Goal: Information Seeking & Learning: Check status

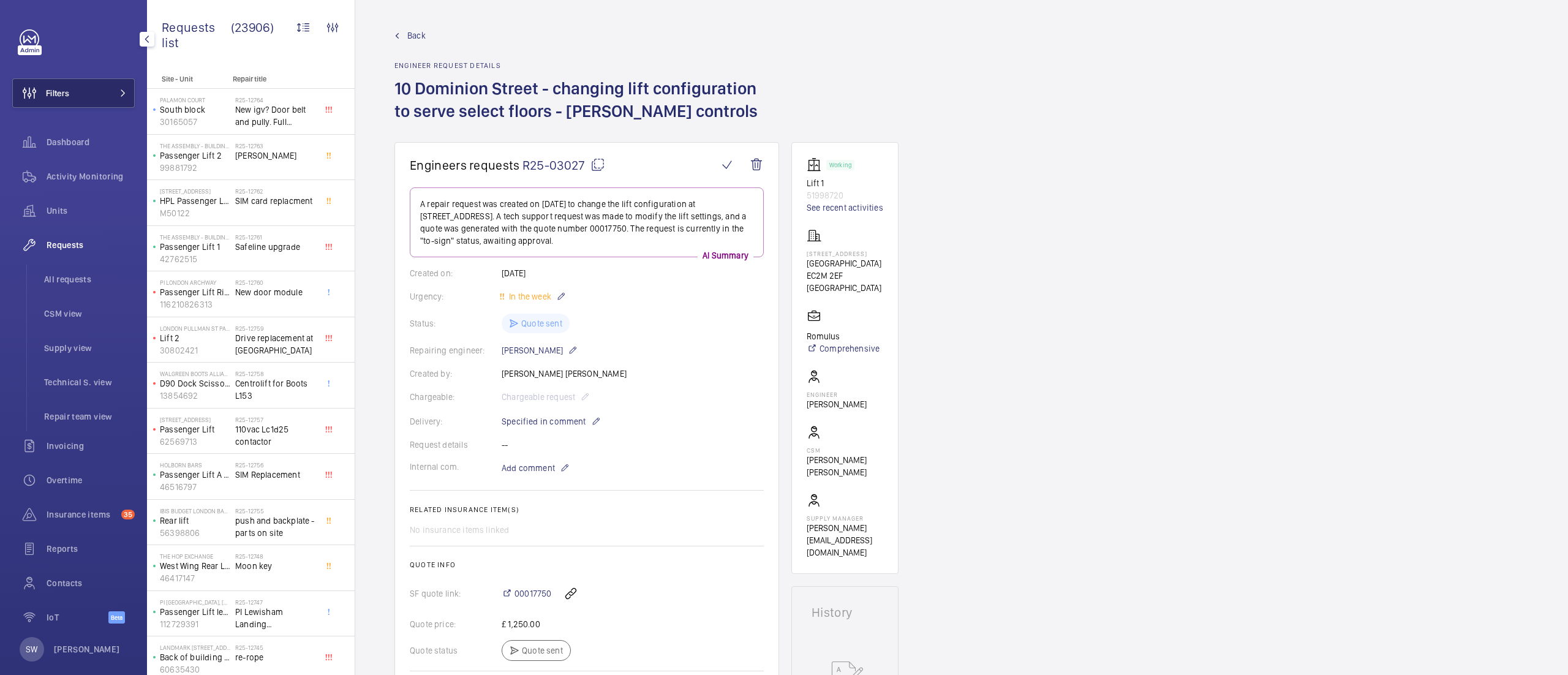
drag, startPoint x: 0, startPoint y: 0, endPoint x: 81, endPoint y: 92, distance: 122.6
click at [80, 90] on button "Filters" at bounding box center [73, 92] width 122 height 29
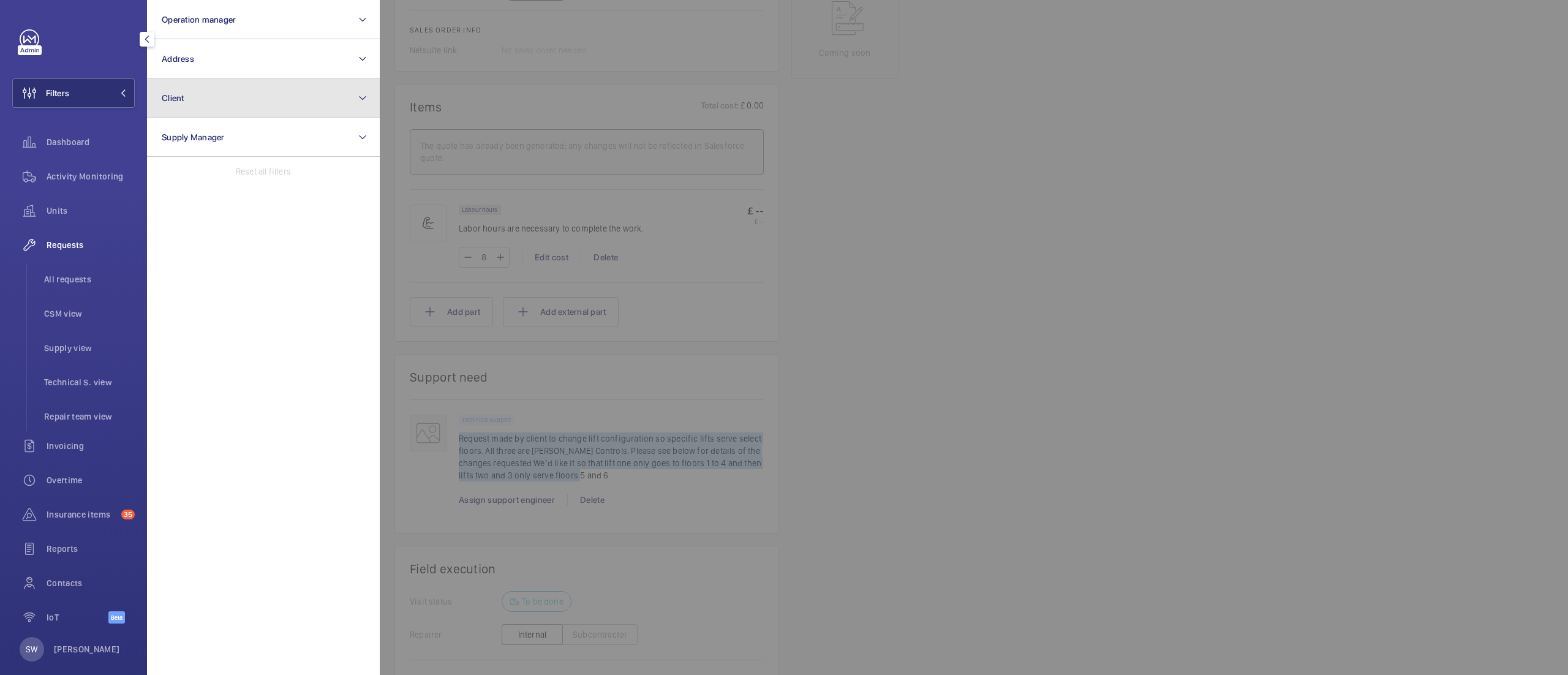
drag, startPoint x: 228, startPoint y: 92, endPoint x: 233, endPoint y: 101, distance: 10.3
click at [228, 92] on button "Client" at bounding box center [263, 98] width 233 height 40
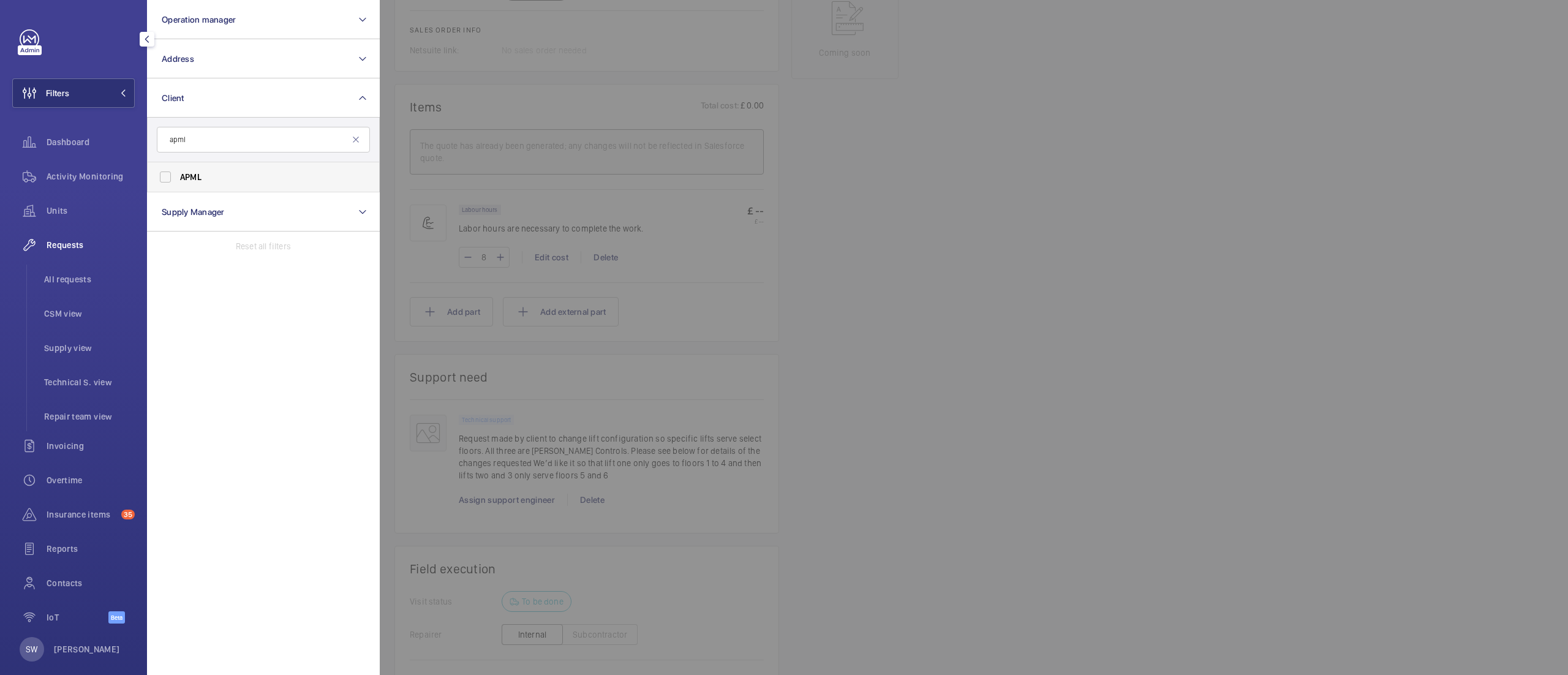
type input "apml"
click at [213, 177] on span "APML" at bounding box center [265, 177] width 169 height 12
click at [177, 177] on input "APML" at bounding box center [165, 177] width 25 height 25
checkbox input "true"
click at [66, 177] on span "Activity Monitoring" at bounding box center [90, 176] width 88 height 12
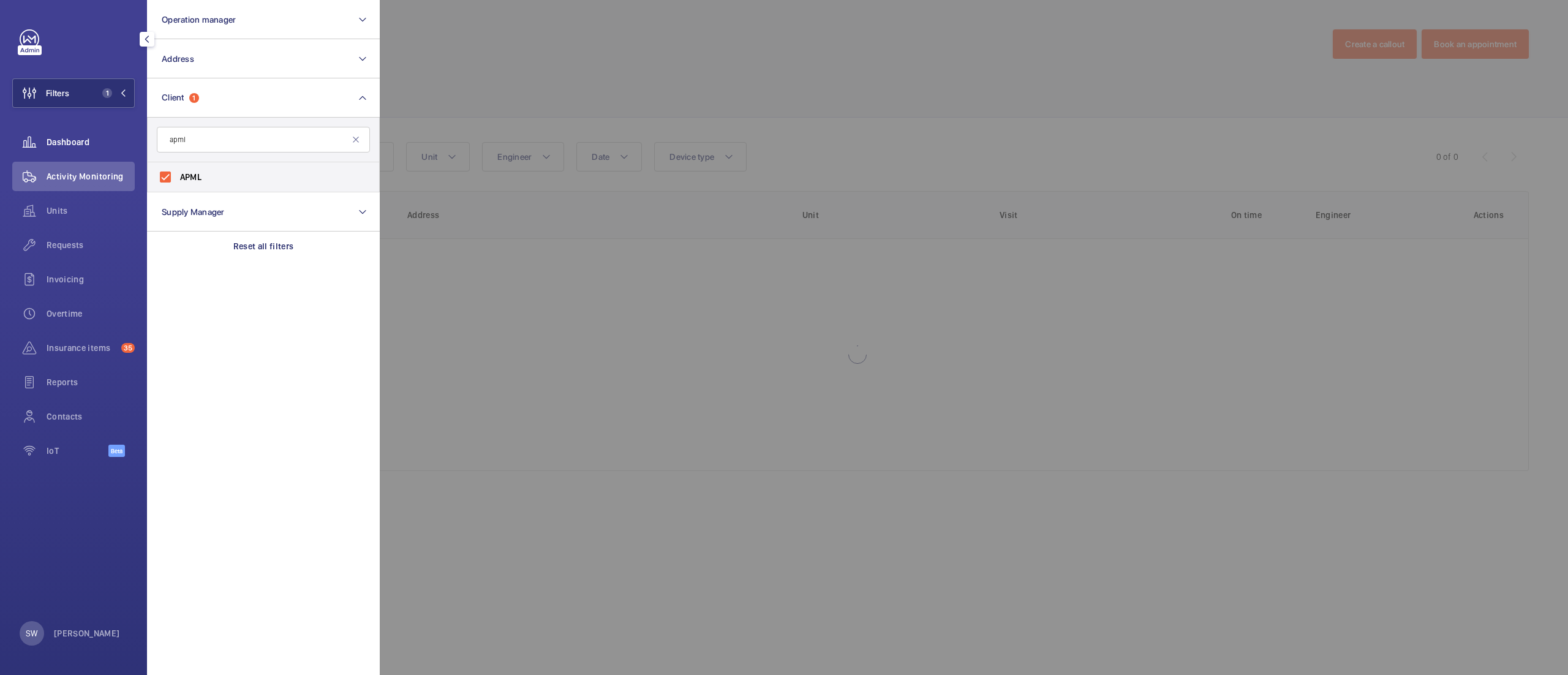
click at [71, 151] on div "Dashboard" at bounding box center [73, 142] width 122 height 29
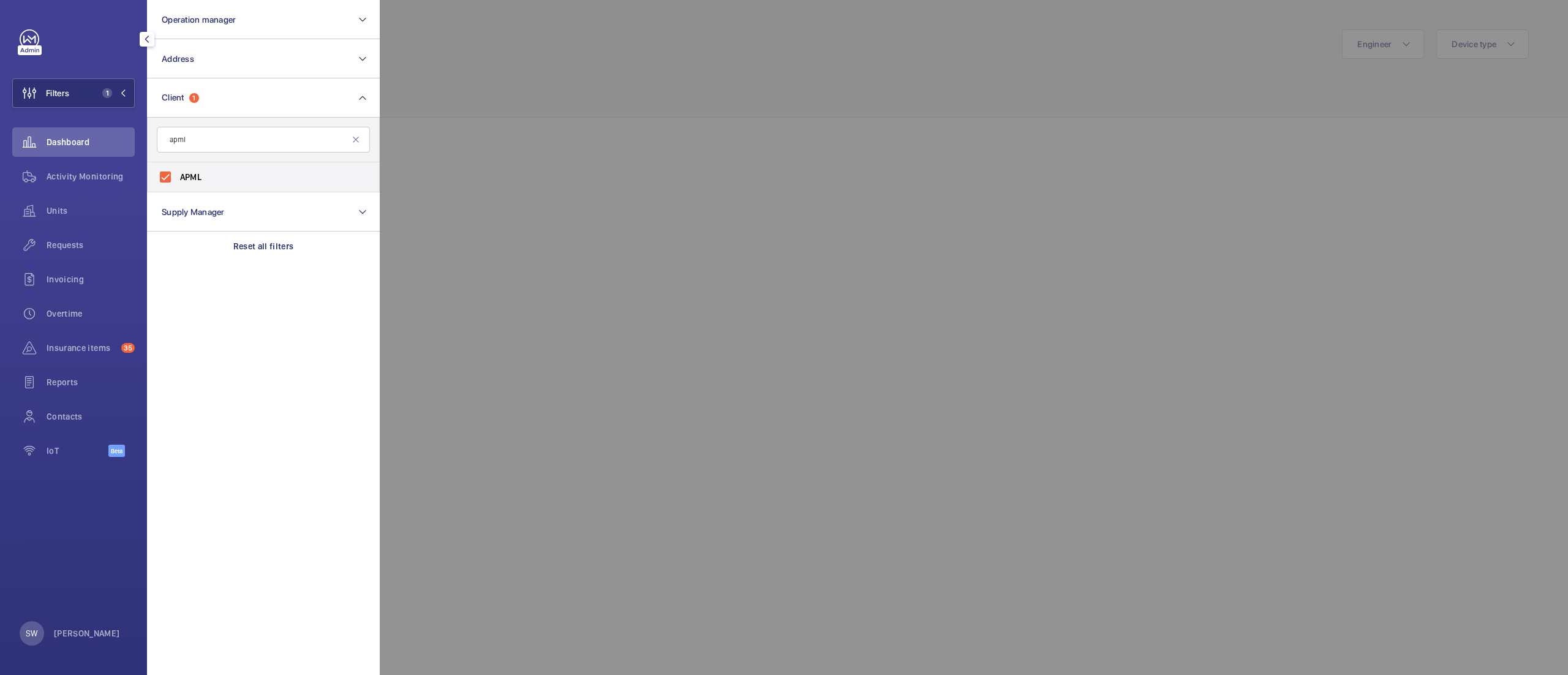
click at [579, 48] on div at bounding box center [1163, 337] width 1568 height 675
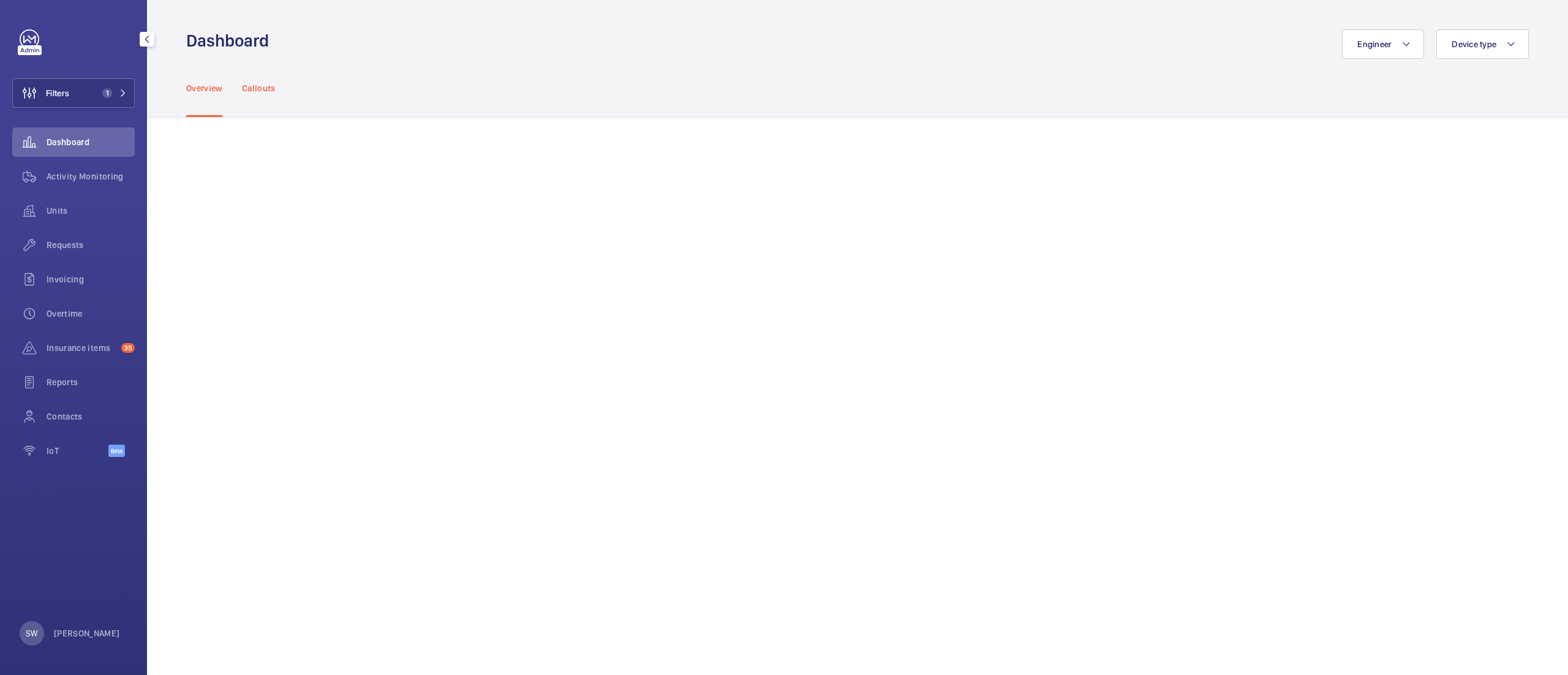
click at [253, 86] on p "Callouts" at bounding box center [259, 88] width 34 height 12
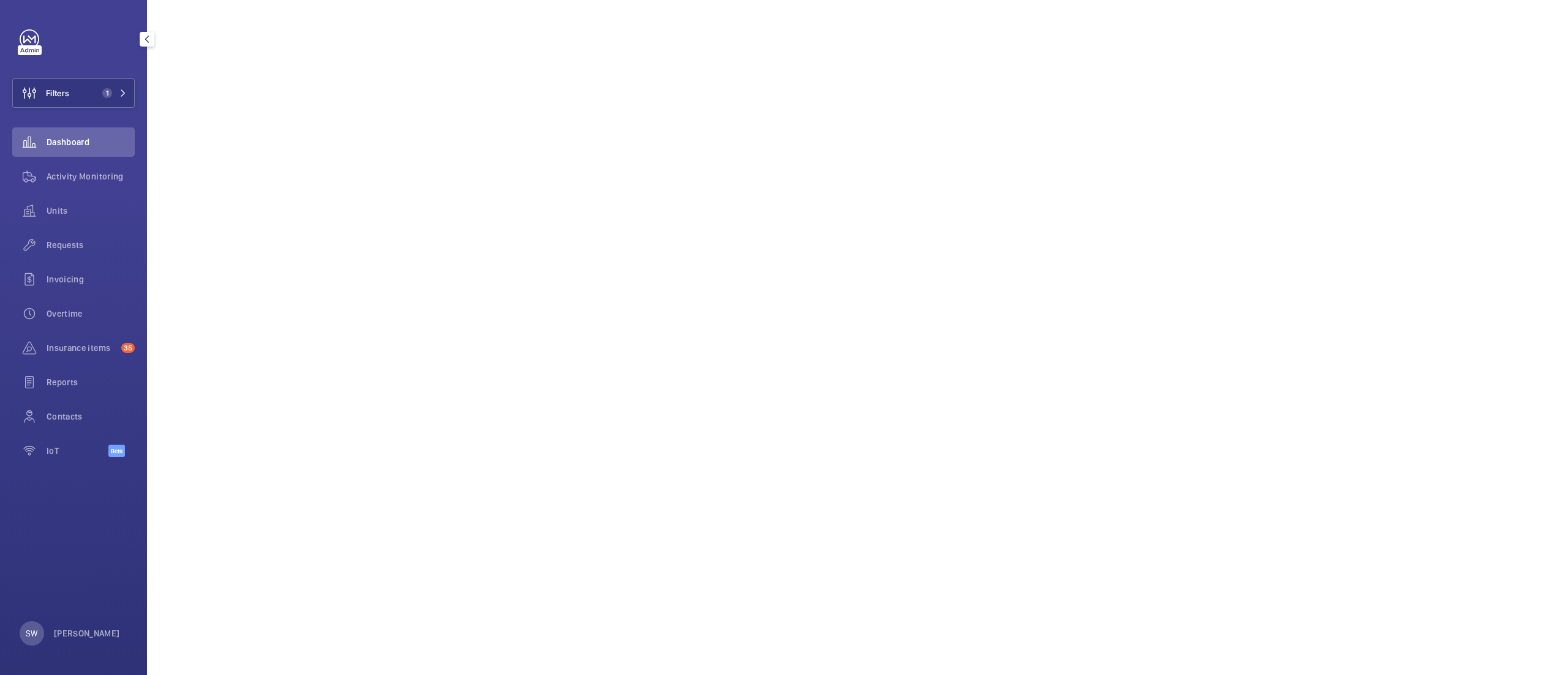
scroll to position [571, 0]
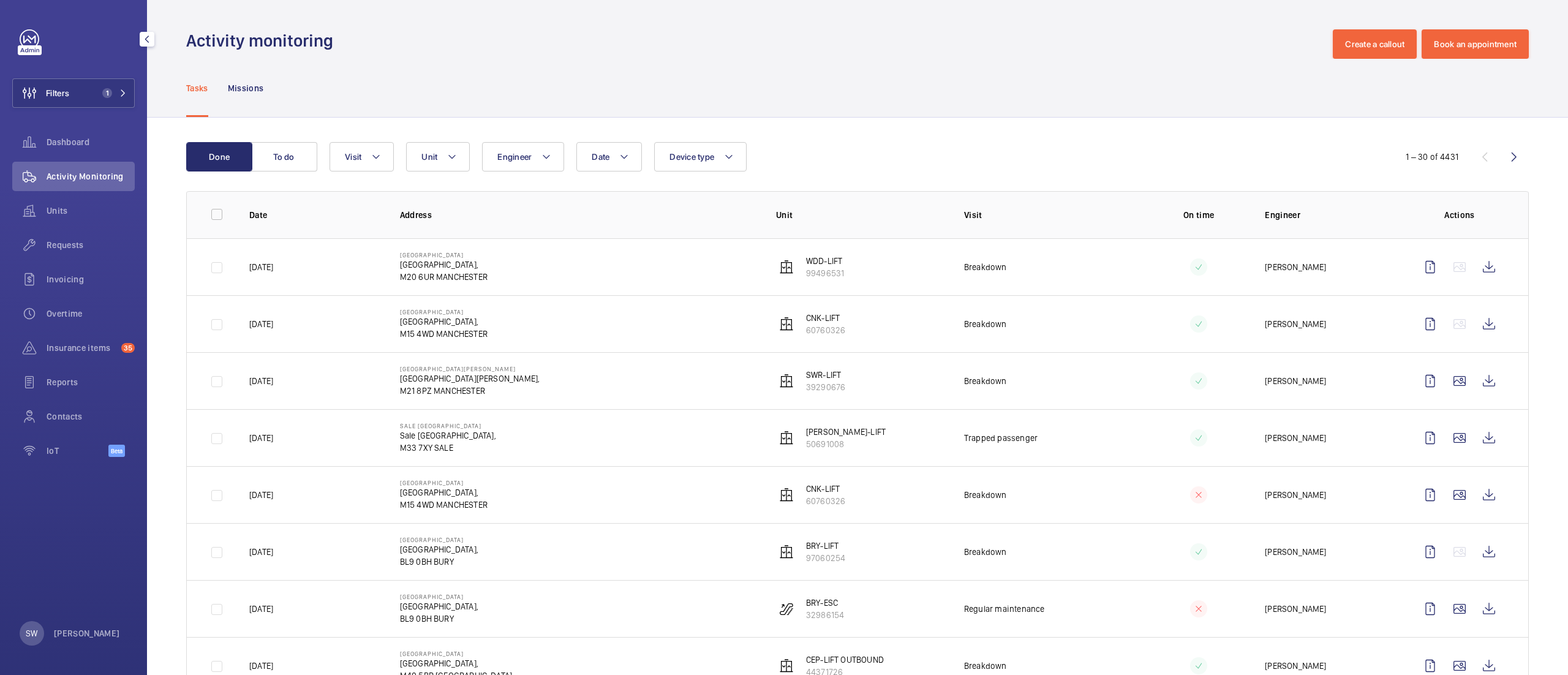
click at [74, 218] on div "Units" at bounding box center [73, 210] width 122 height 29
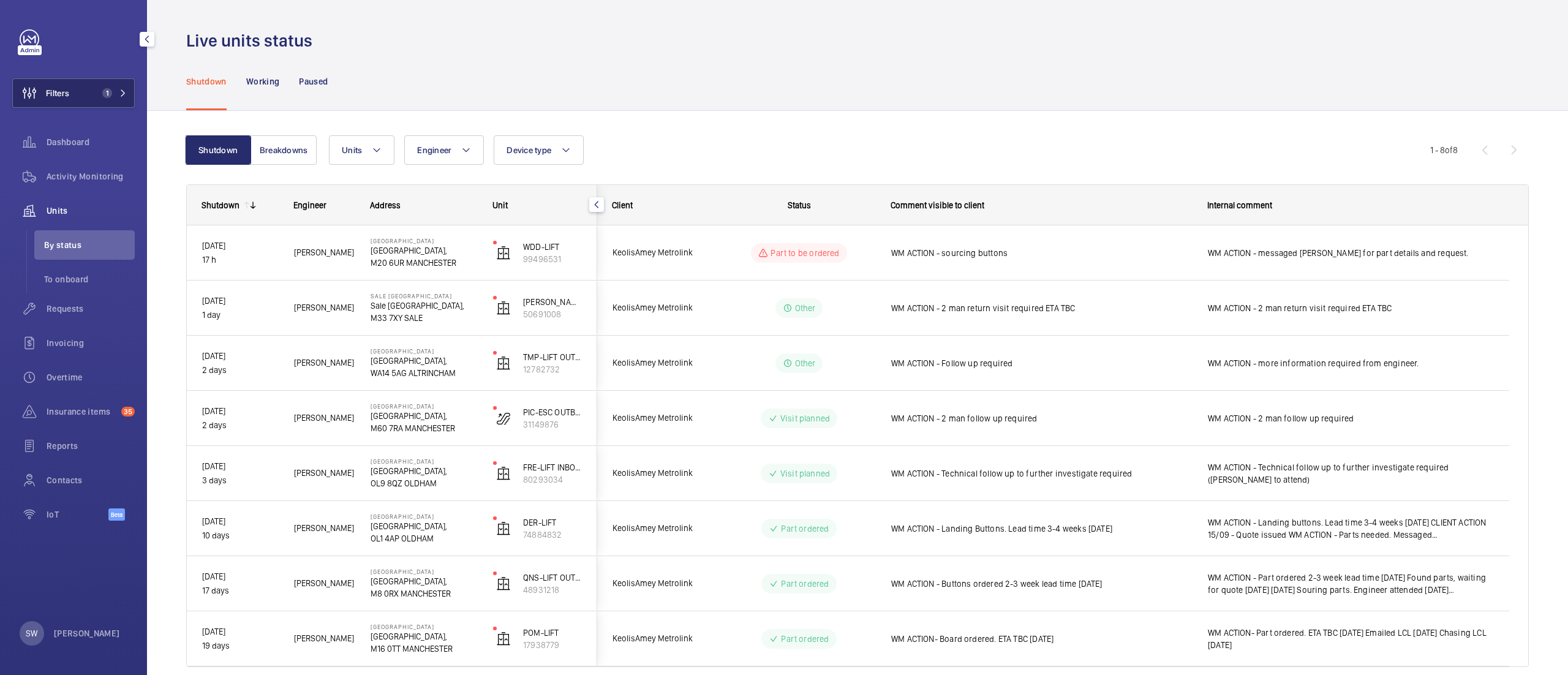
click at [81, 95] on button "Filters 1" at bounding box center [73, 92] width 122 height 29
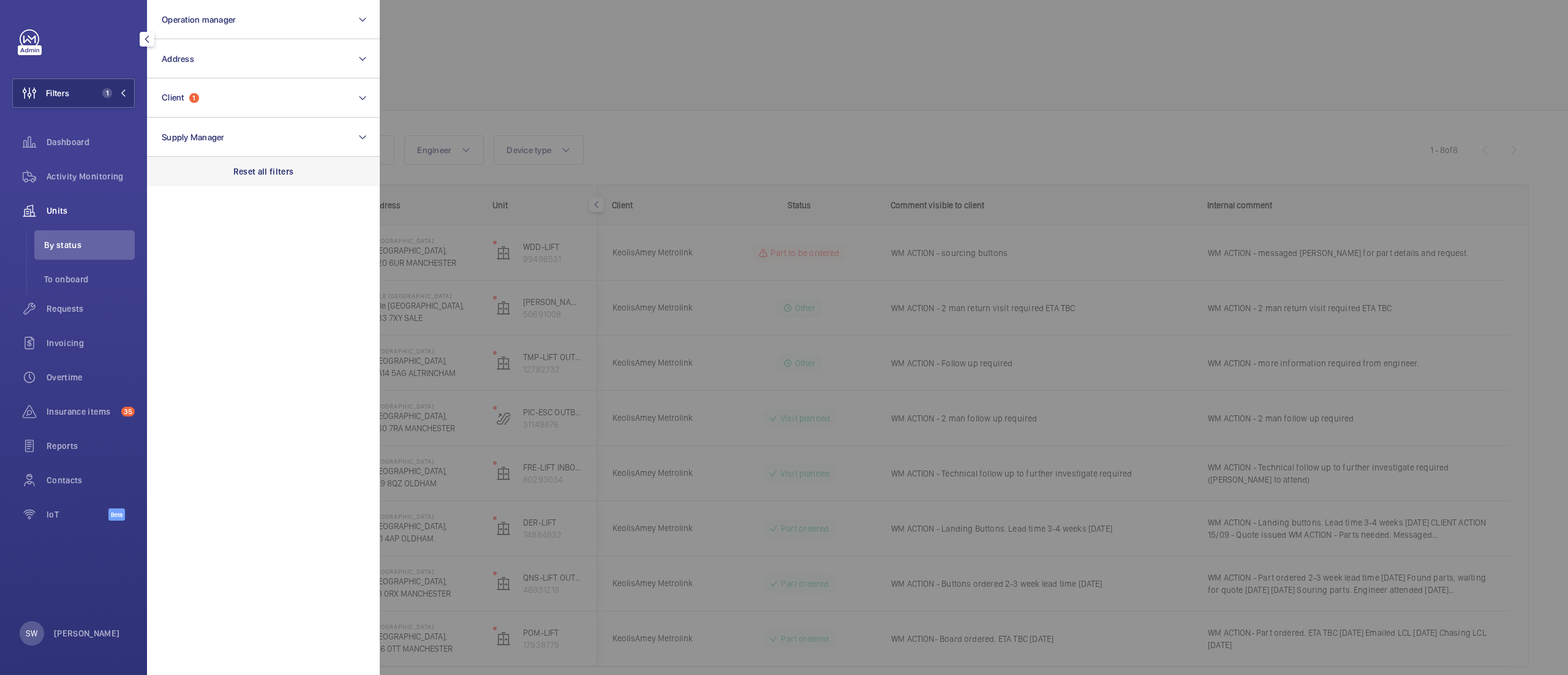
click at [259, 174] on p "Reset all filters" at bounding box center [263, 172] width 60 height 12
click at [229, 95] on button "Client" at bounding box center [263, 98] width 233 height 40
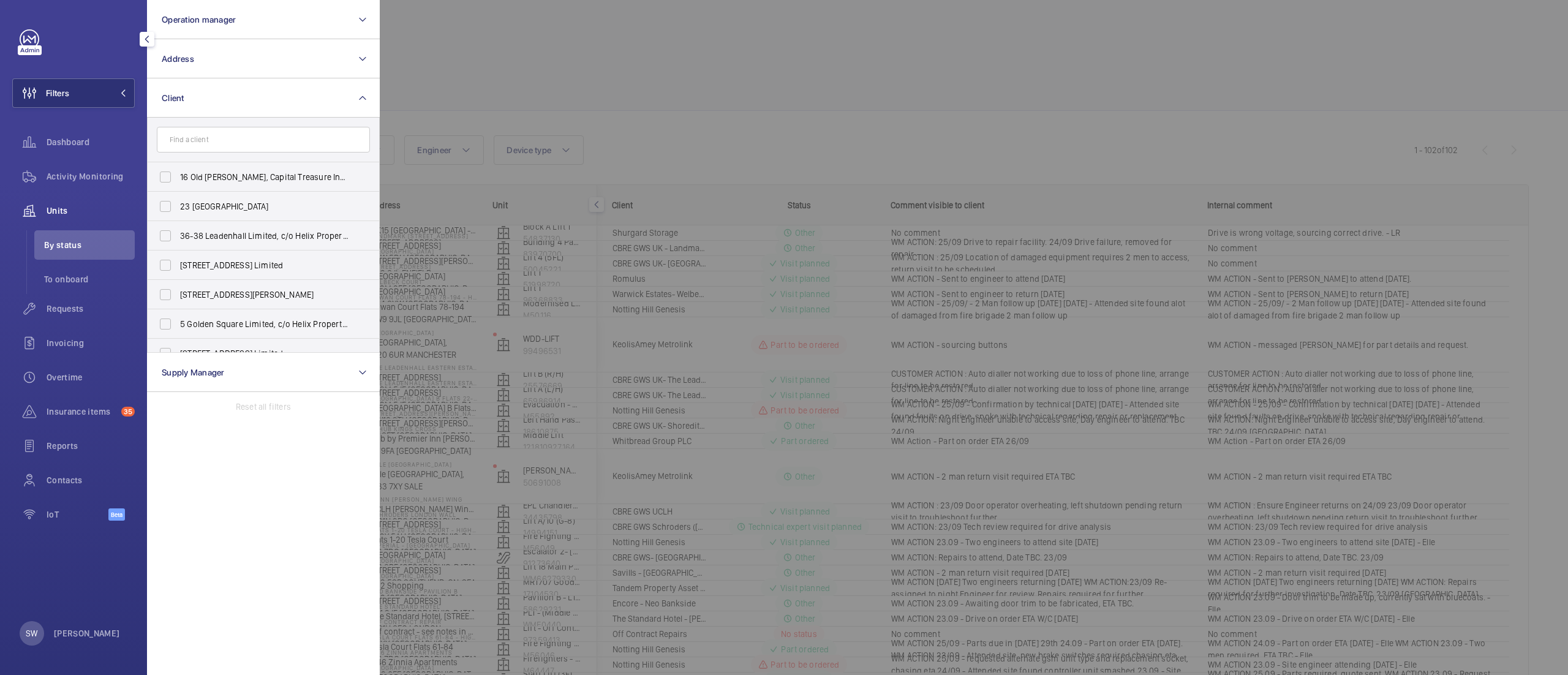
click at [270, 136] on input "text" at bounding box center [263, 139] width 213 height 26
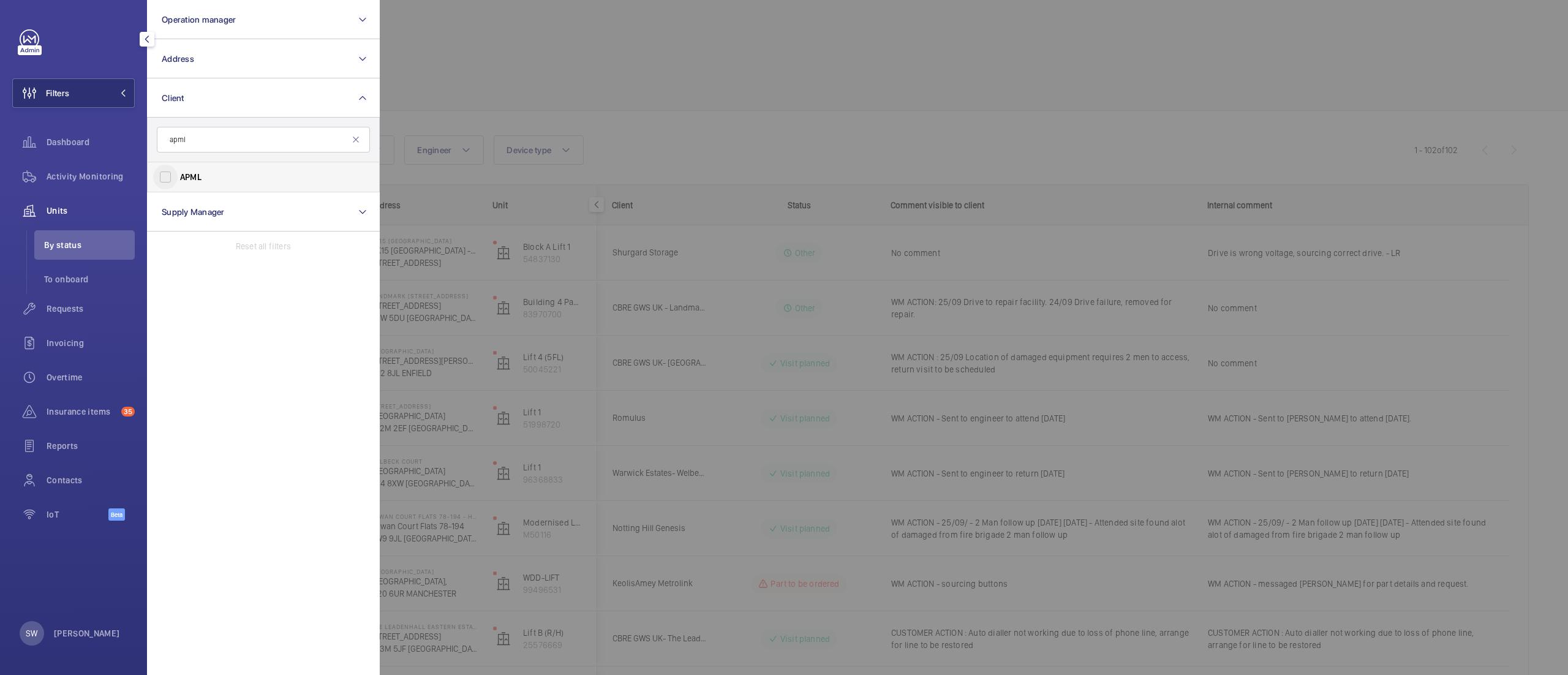
type input "apml"
click at [174, 176] on input "APML" at bounding box center [165, 177] width 25 height 25
checkbox input "true"
click at [739, 136] on div at bounding box center [1163, 337] width 1568 height 675
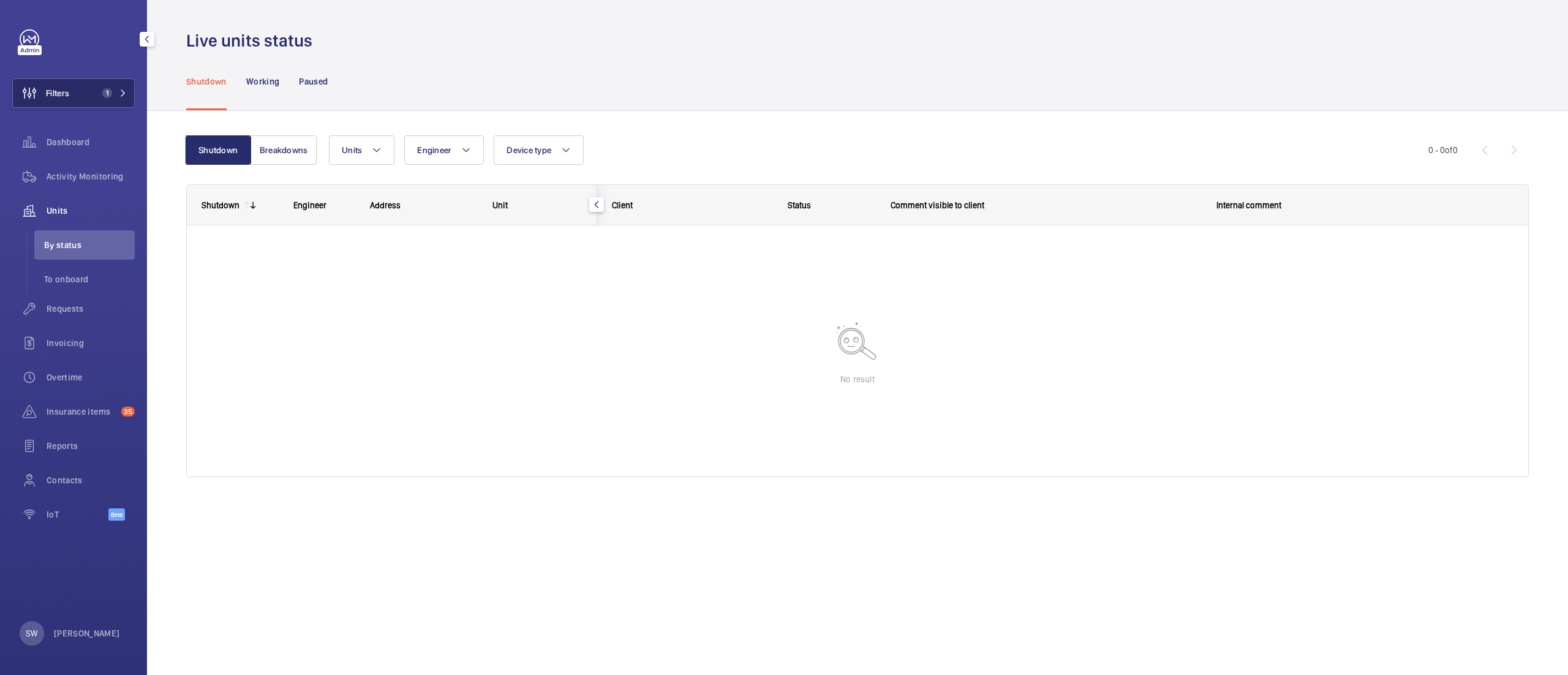
click at [91, 87] on button "Filters 1" at bounding box center [73, 92] width 122 height 29
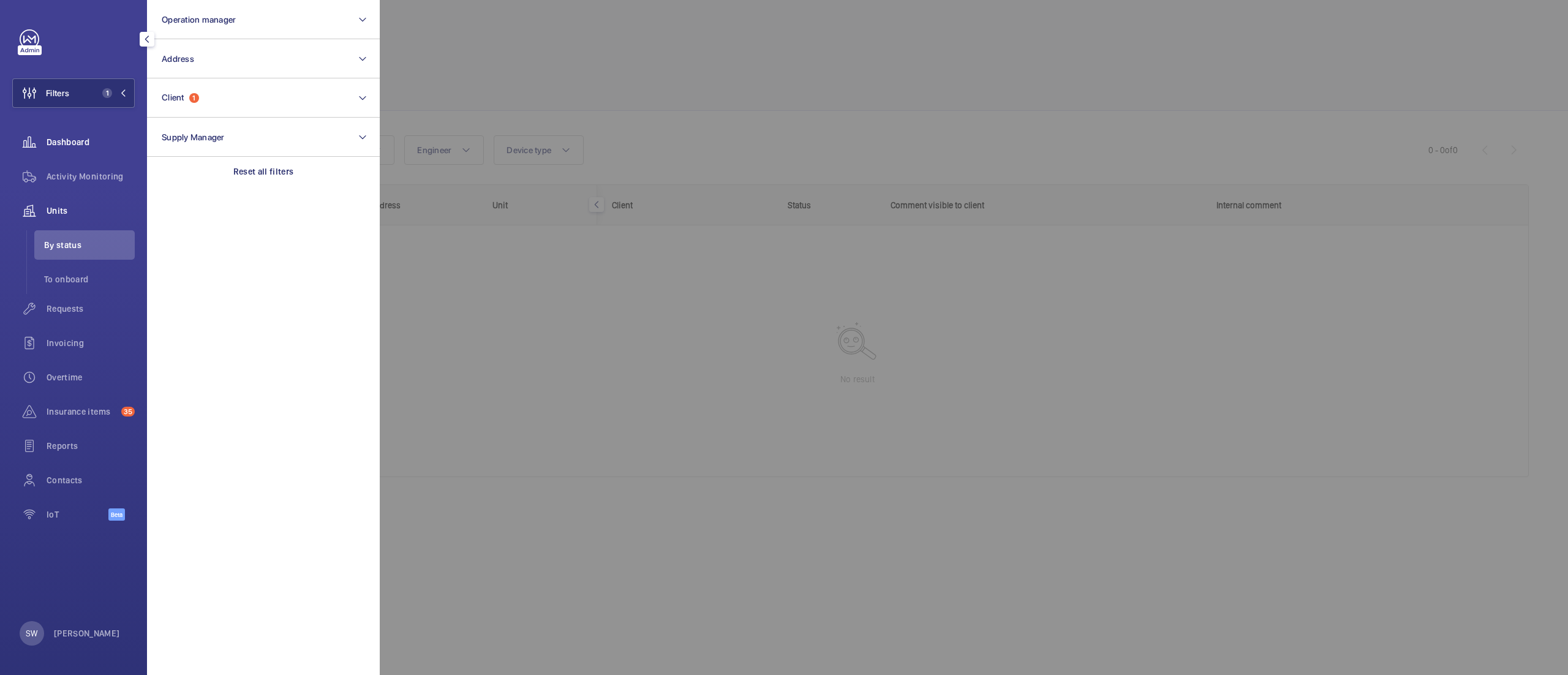
click at [116, 144] on span "Dashboard" at bounding box center [90, 142] width 88 height 12
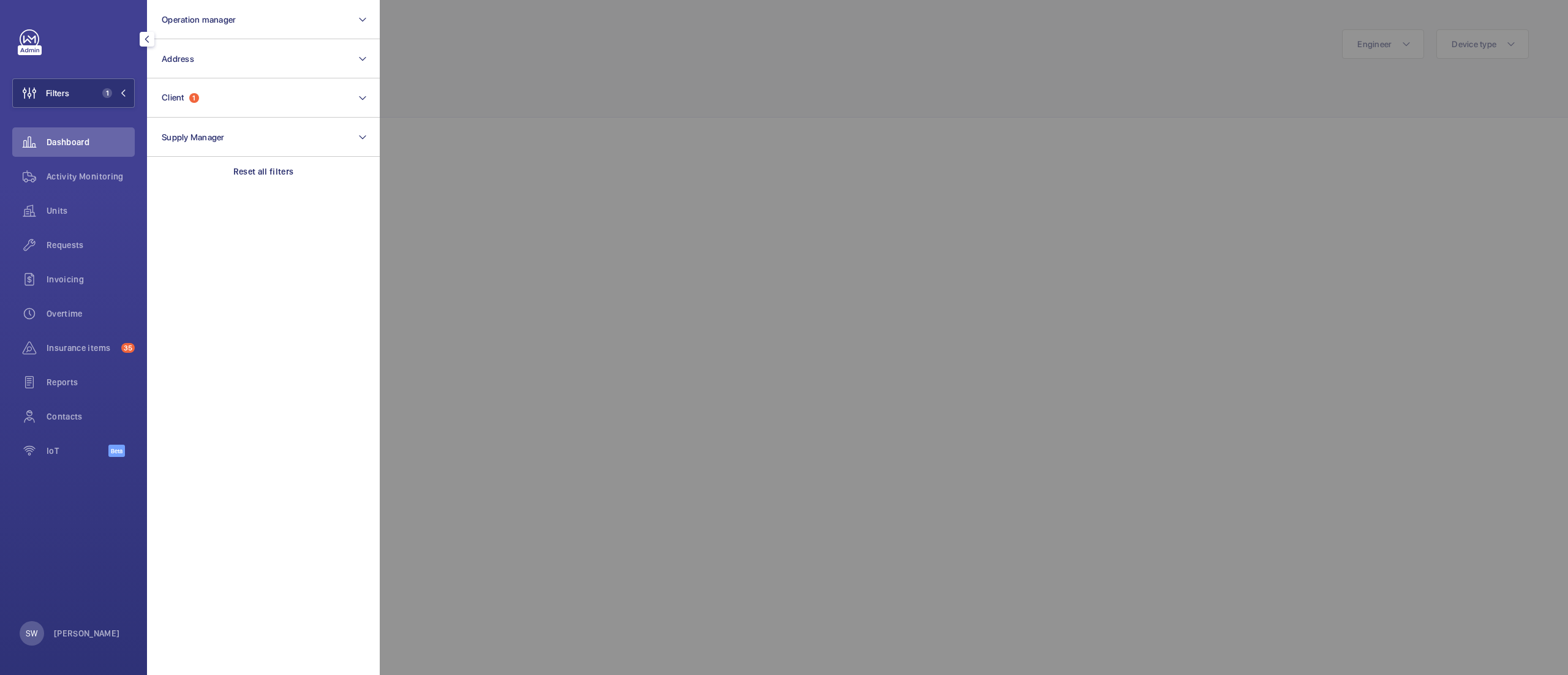
click at [620, 57] on div at bounding box center [1163, 337] width 1568 height 675
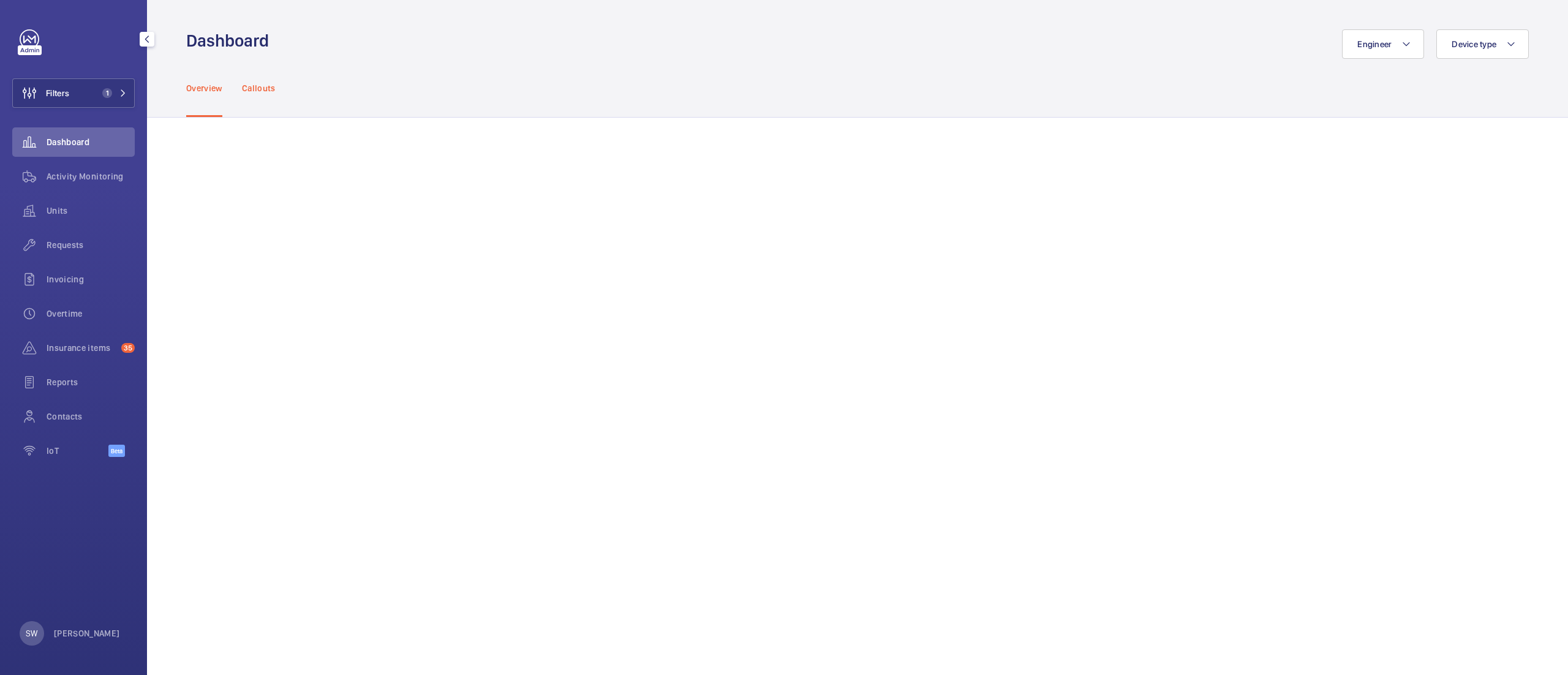
click at [253, 86] on p "Callouts" at bounding box center [259, 88] width 34 height 12
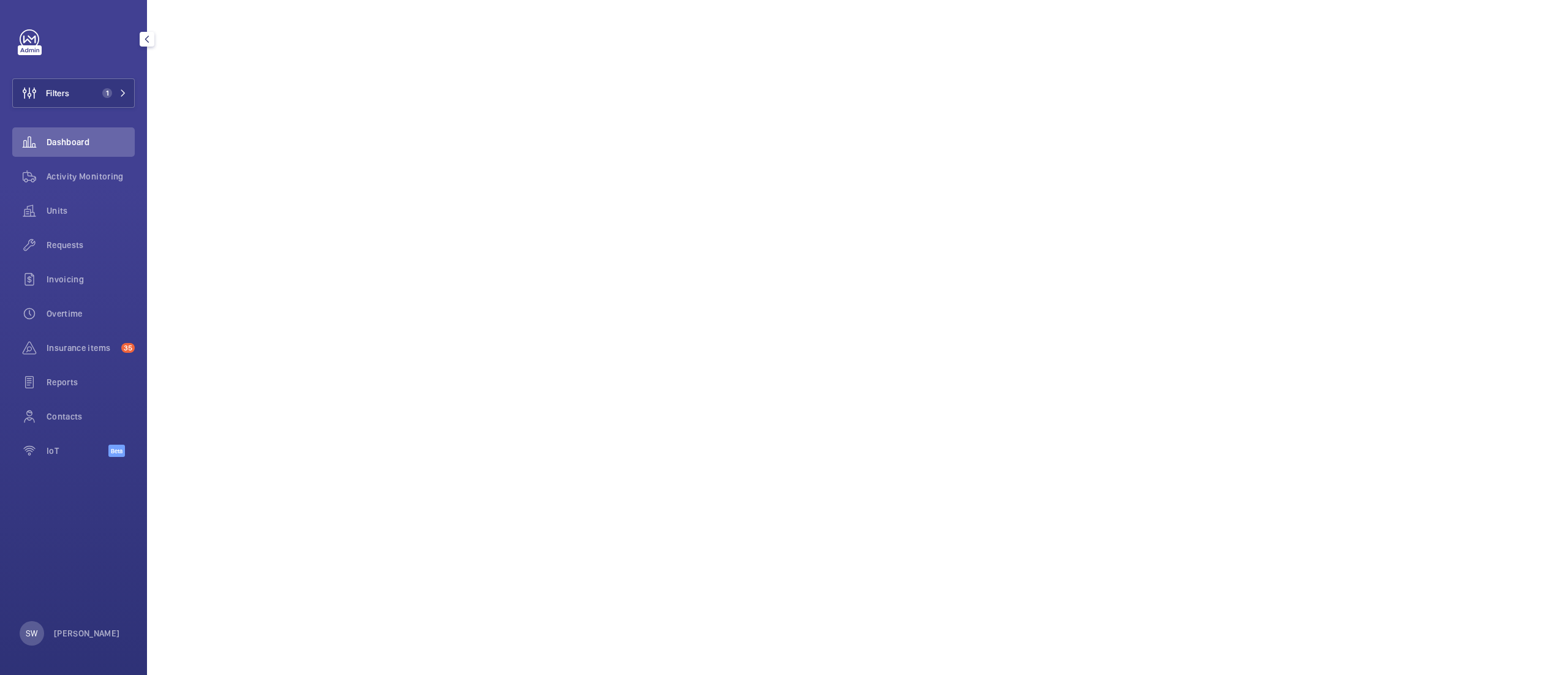
scroll to position [67, 0]
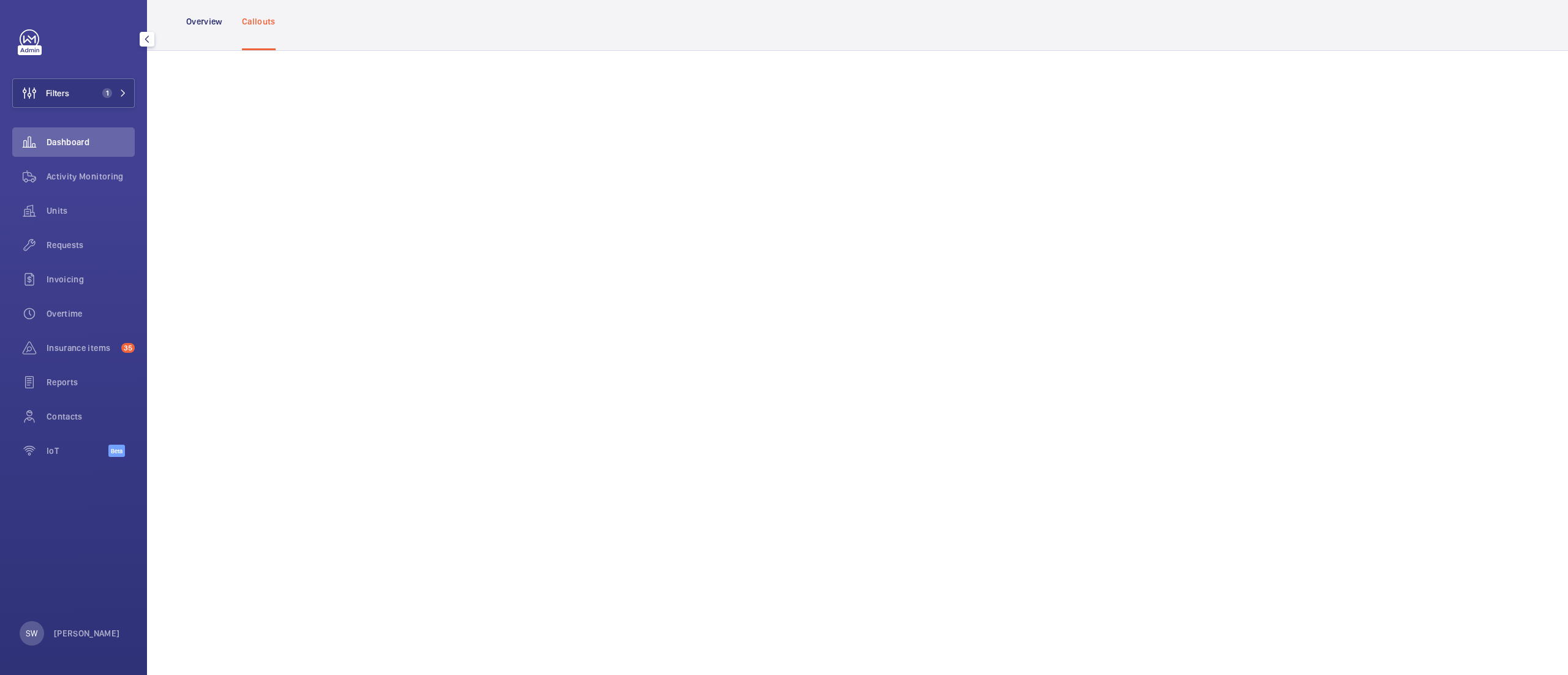
click at [202, 23] on p "Overview" at bounding box center [204, 22] width 36 height 12
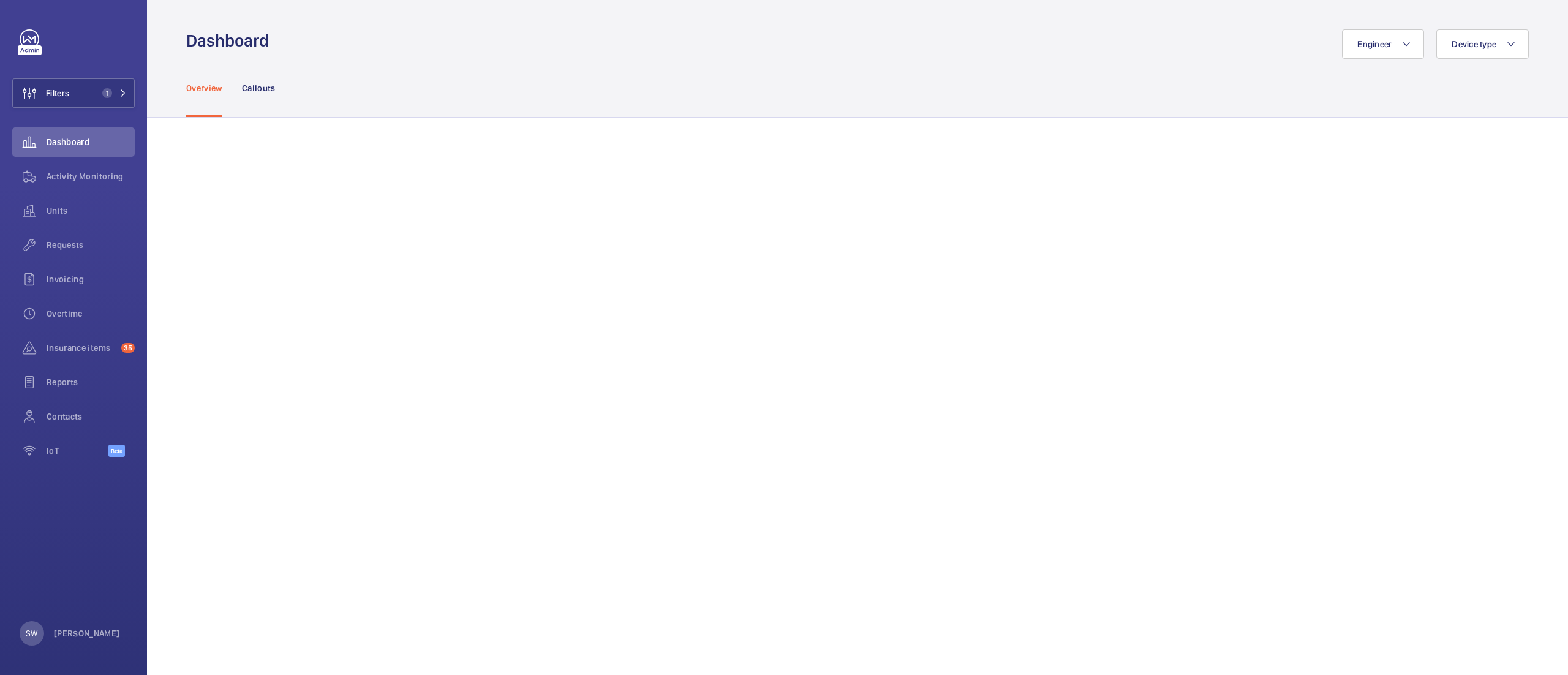
scroll to position [313, 0]
